Goal: Find specific page/section: Find specific page/section

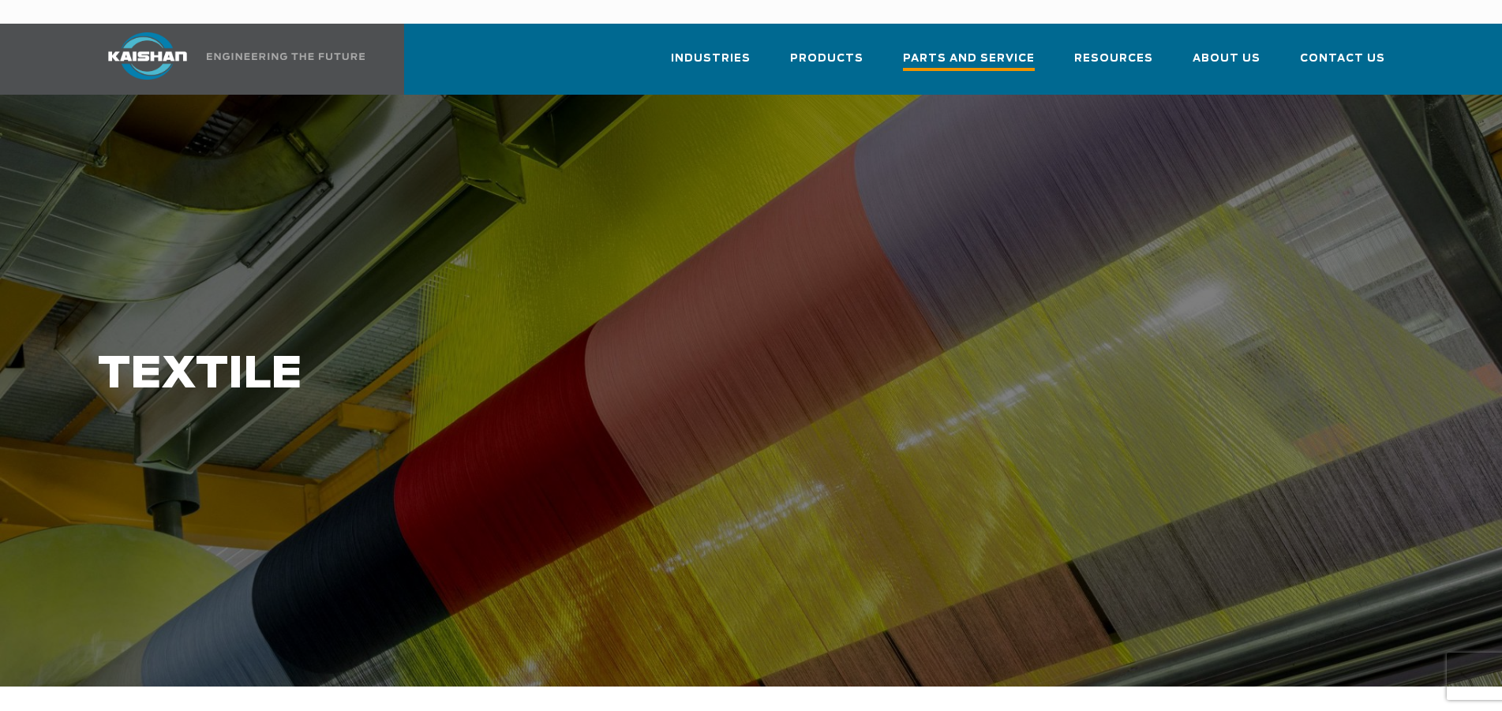
click at [1015, 50] on span "Parts and Service" at bounding box center [969, 60] width 132 height 21
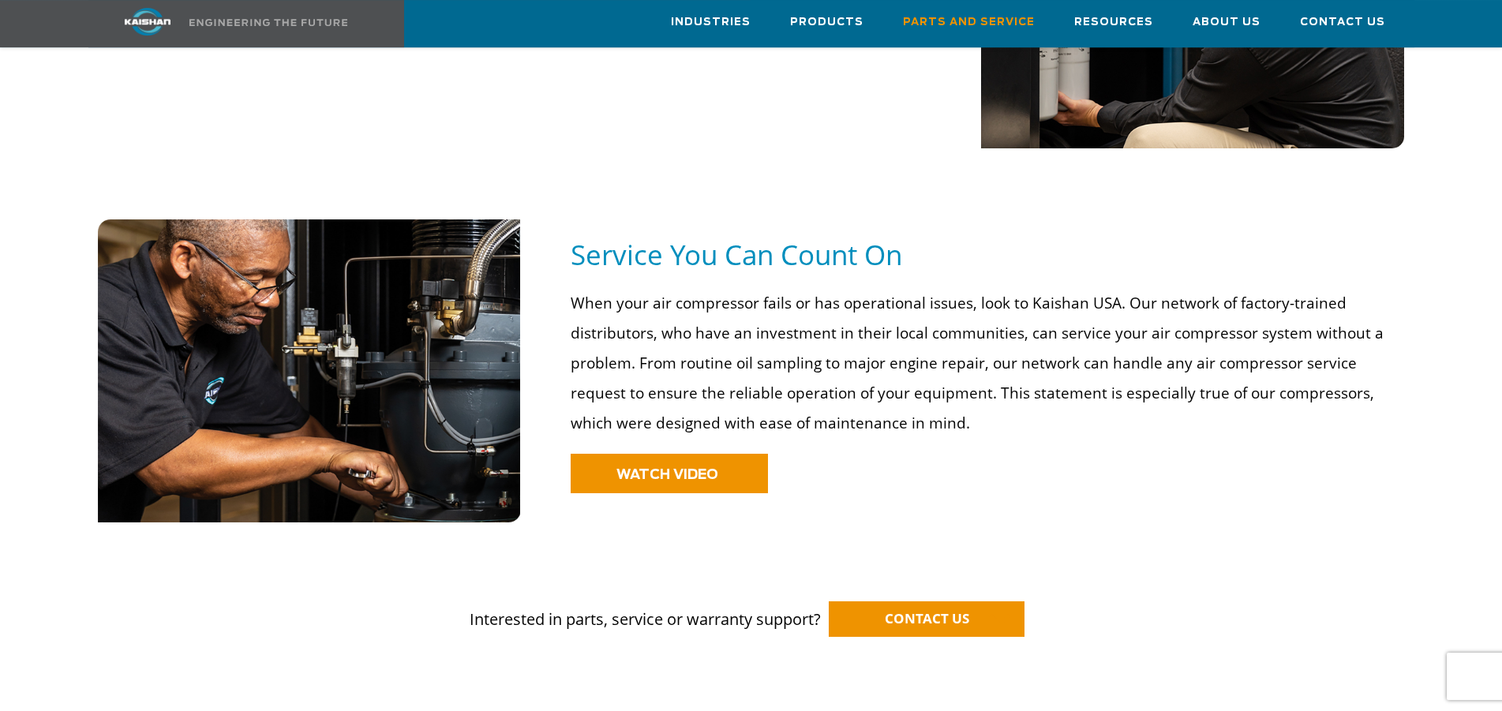
scroll to position [1024, 0]
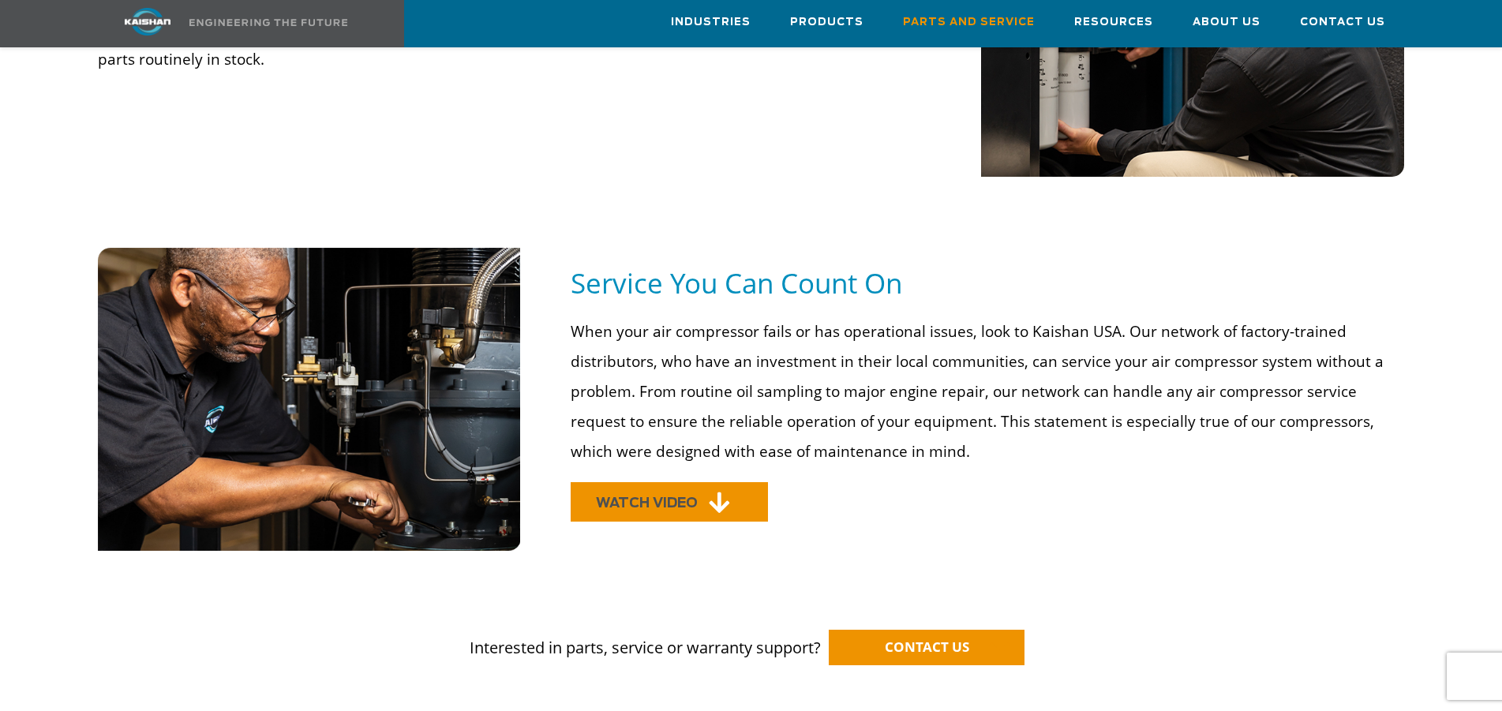
click at [720, 491] on icon at bounding box center [719, 503] width 21 height 24
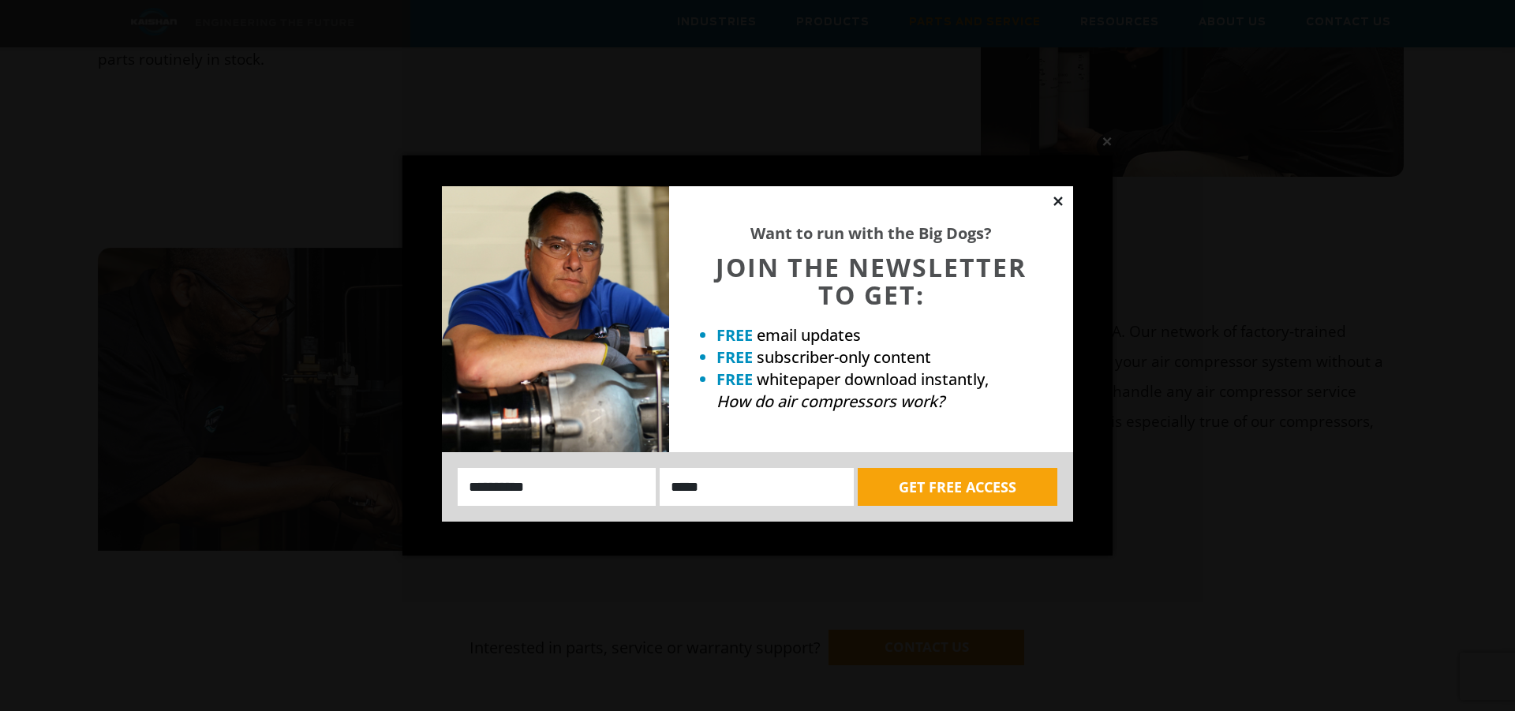
click at [1060, 204] on icon at bounding box center [1057, 200] width 9 height 9
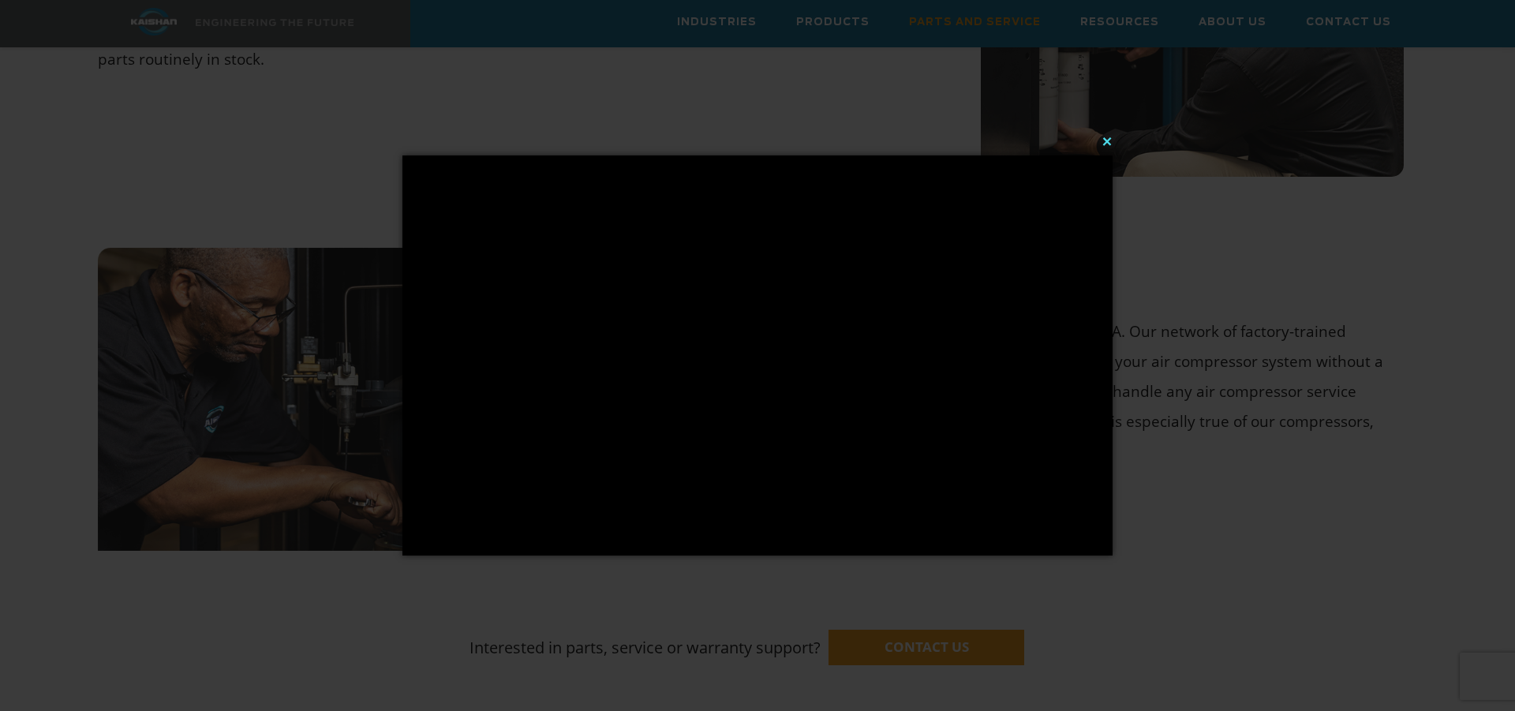
click at [1109, 144] on button "×" at bounding box center [762, 141] width 710 height 35
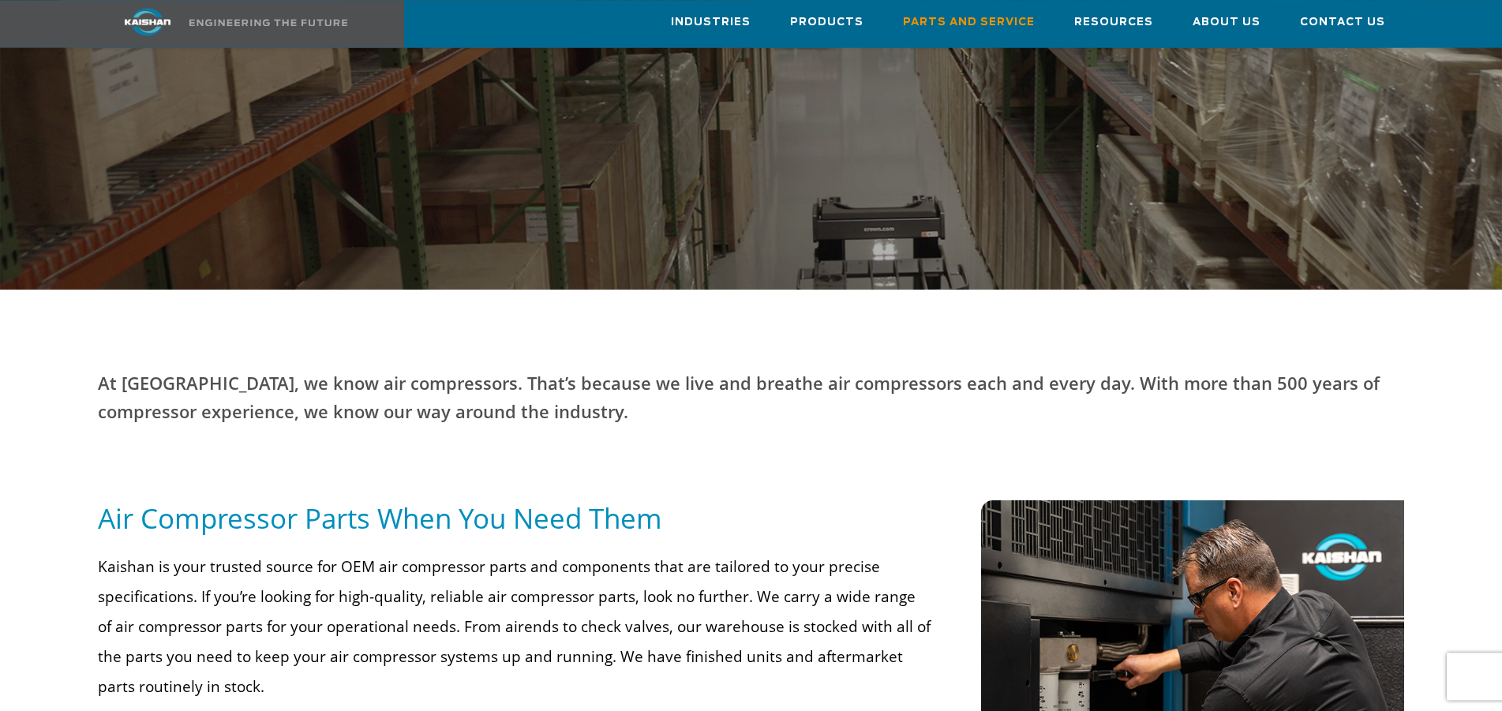
scroll to position [380, 0]
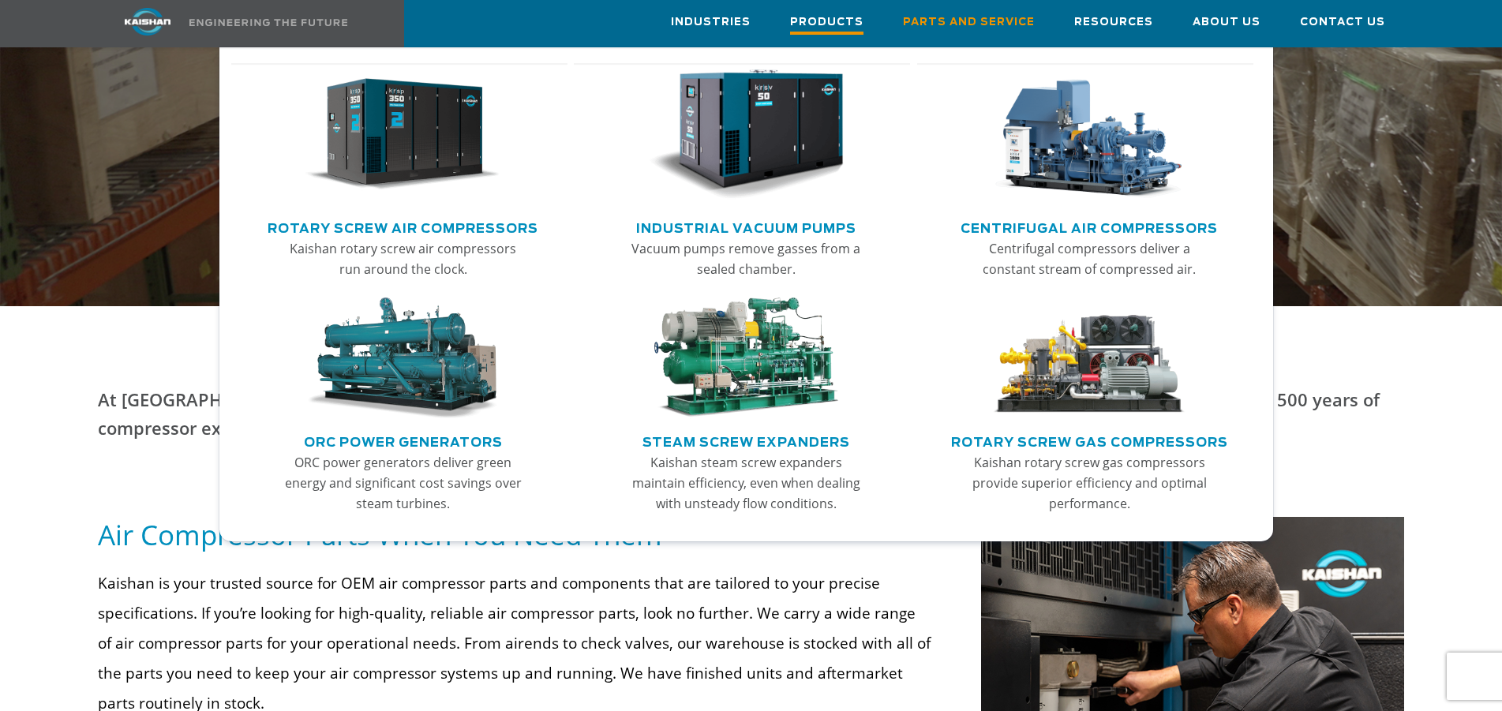
click at [821, 21] on span "Products" at bounding box center [826, 23] width 73 height 21
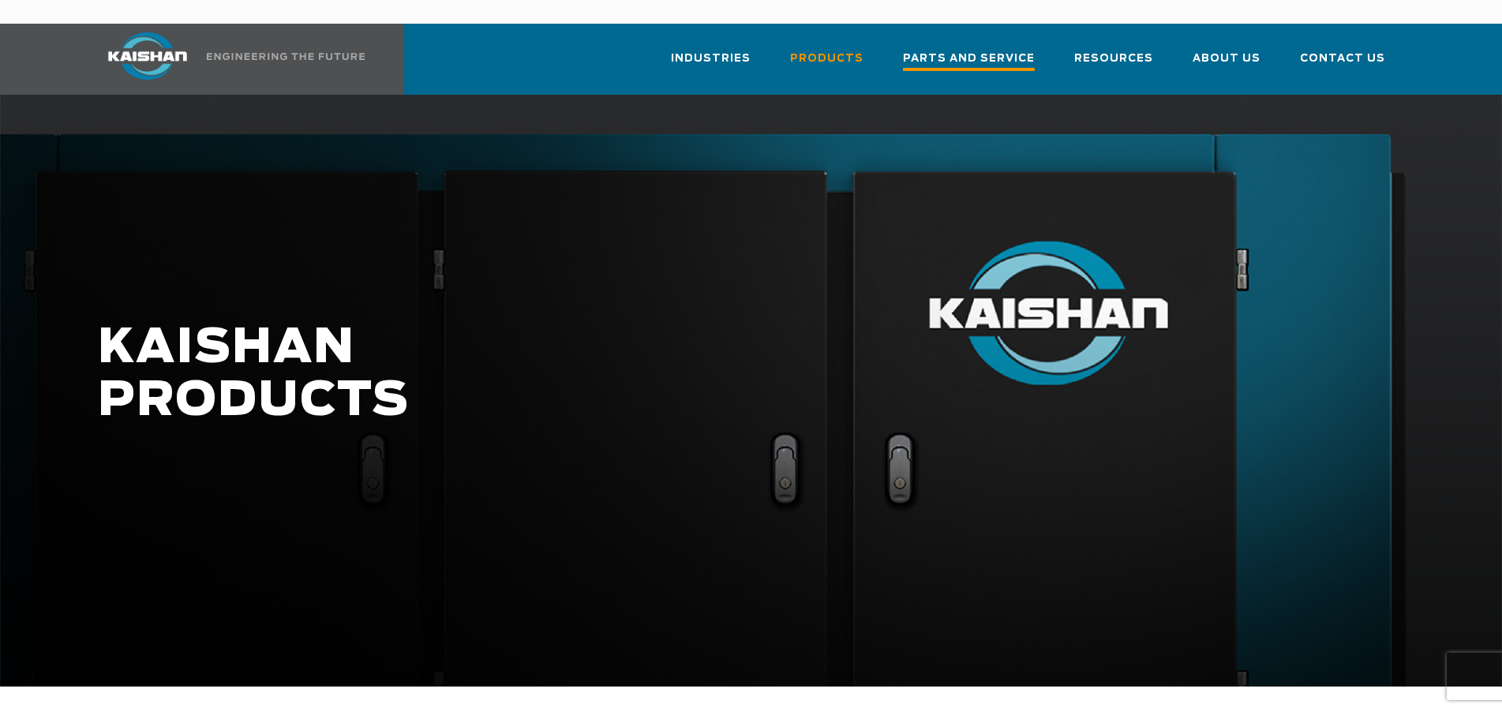
click at [951, 50] on span "Parts and Service" at bounding box center [969, 60] width 132 height 21
